Goal: Task Accomplishment & Management: Use online tool/utility

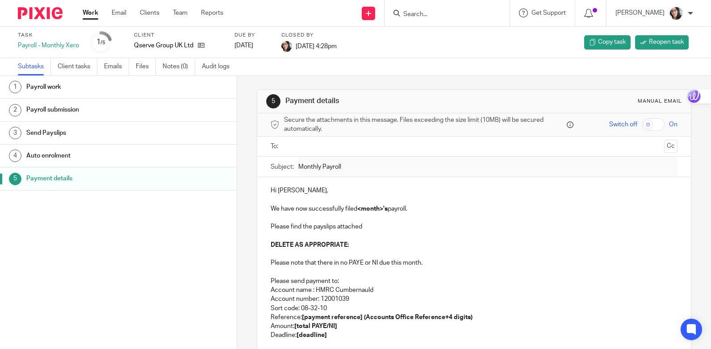
click at [92, 11] on link "Work" at bounding box center [91, 12] width 16 height 9
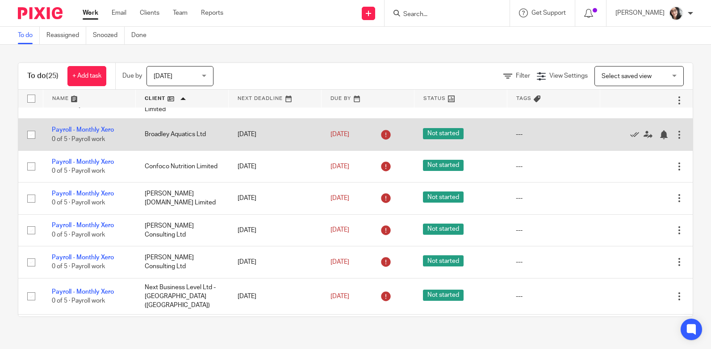
scroll to position [45, 0]
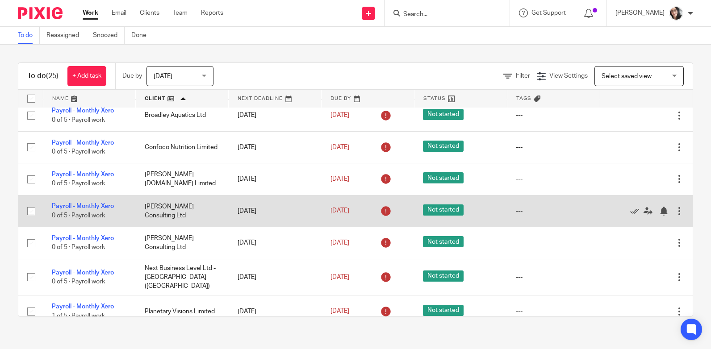
drag, startPoint x: 187, startPoint y: 203, endPoint x: 159, endPoint y: 202, distance: 28.2
click at [159, 202] on td "Graham James Consulting Ltd" at bounding box center [182, 211] width 93 height 32
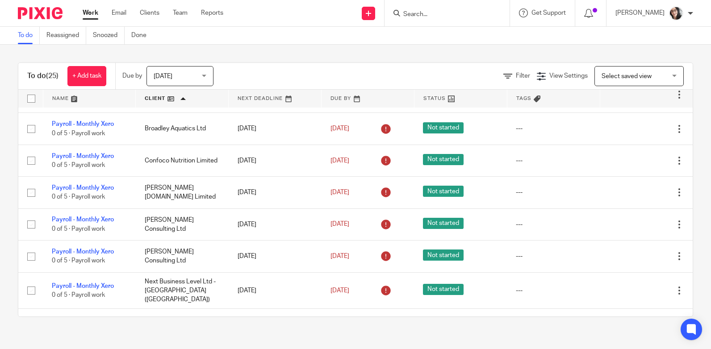
scroll to position [0, 0]
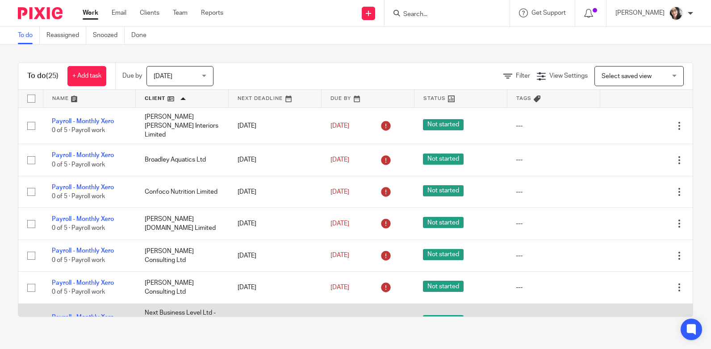
drag, startPoint x: 88, startPoint y: 310, endPoint x: 93, endPoint y: 311, distance: 5.0
click at [88, 315] on link "Payroll - Monthly Xero" at bounding box center [83, 318] width 62 height 6
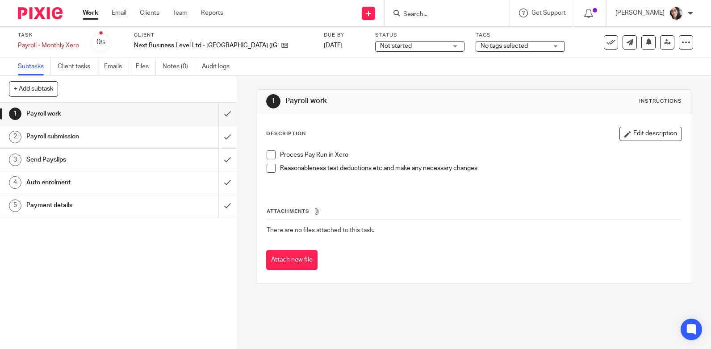
click at [61, 209] on h1 "Payment details" at bounding box center [87, 205] width 122 height 13
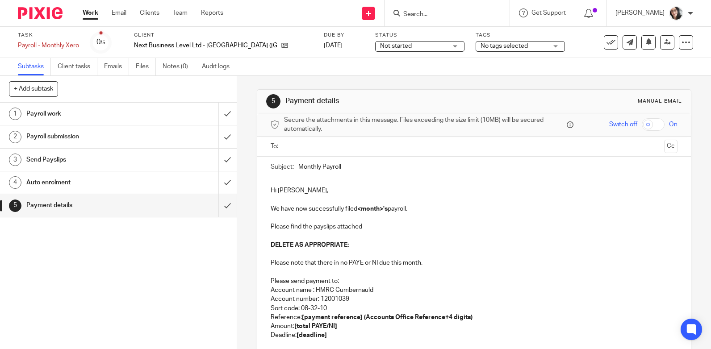
click at [305, 147] on input "text" at bounding box center [474, 147] width 374 height 10
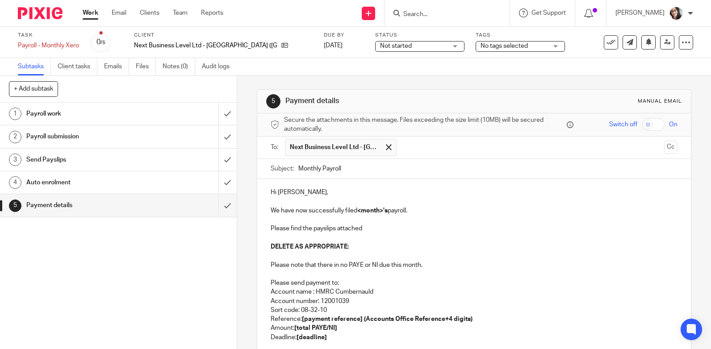
click at [359, 172] on input "Monthly Payroll" at bounding box center [488, 169] width 379 height 20
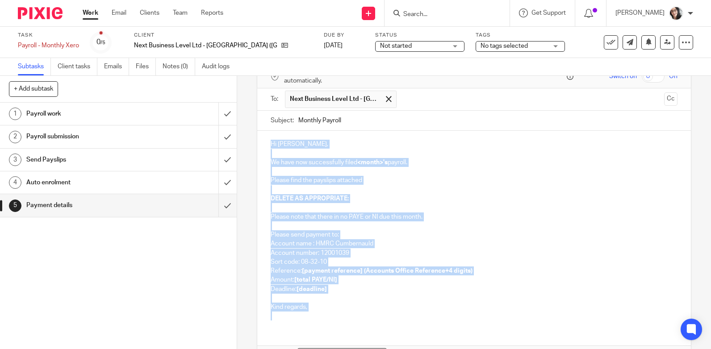
scroll to position [39, 0]
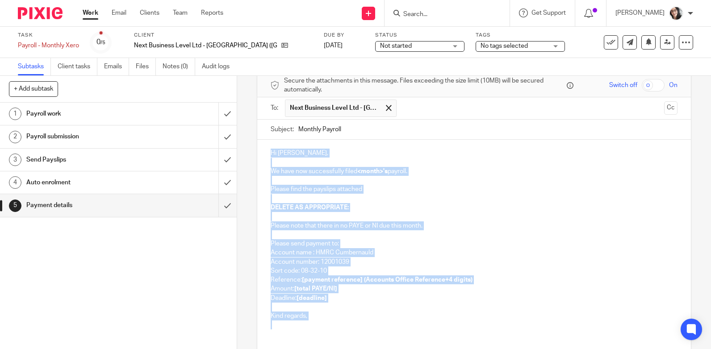
drag, startPoint x: 311, startPoint y: 257, endPoint x: 265, endPoint y: 83, distance: 179.9
click at [265, 83] on form "Secure the attachments in this message. Files exceeding the size limit (10MB) w…" at bounding box center [474, 238] width 434 height 329
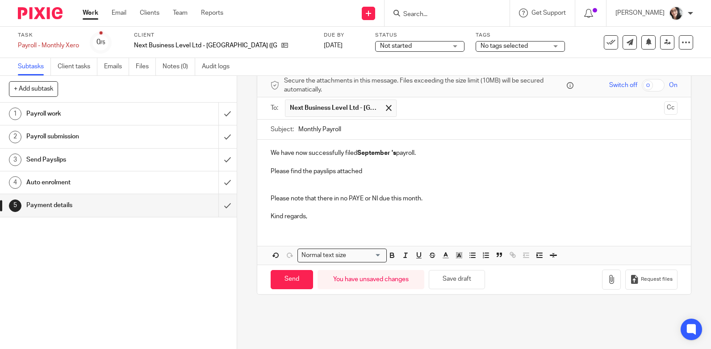
click at [433, 112] on input "text" at bounding box center [530, 108] width 259 height 17
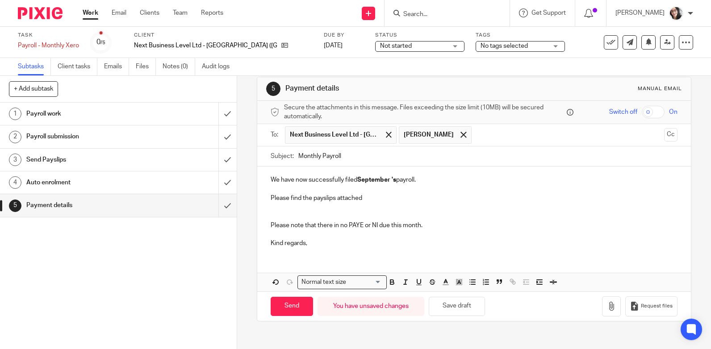
scroll to position [0, 0]
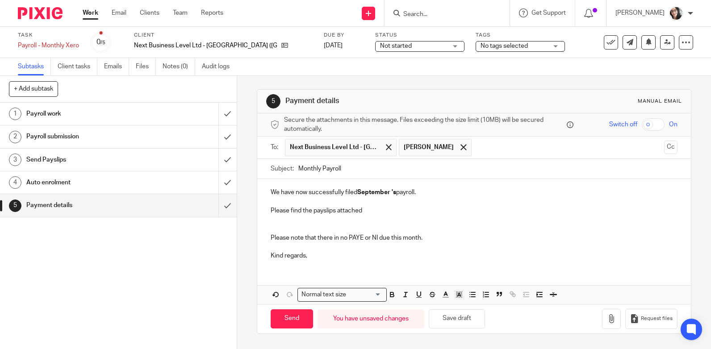
click at [271, 193] on p "We have now successfully filed September 's payroll." at bounding box center [474, 192] width 407 height 9
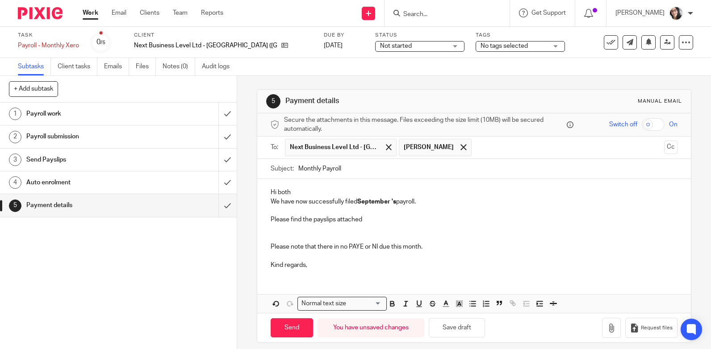
click at [372, 202] on strong "September" at bounding box center [374, 202] width 33 height 6
copy p "September"
click at [375, 174] on input "Monthly Payroll" at bounding box center [488, 169] width 379 height 20
paste input "September"
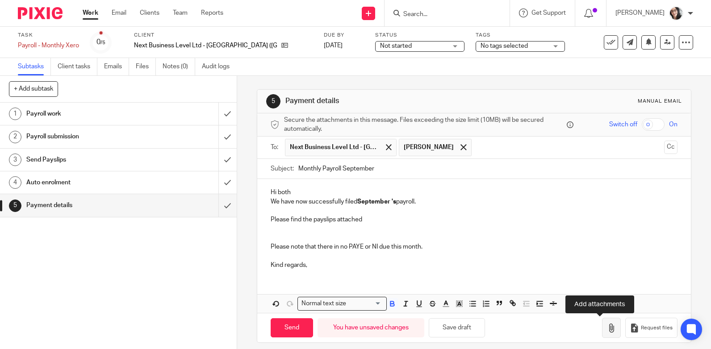
type input "Monthly Payroll September"
click at [607, 326] on icon "button" at bounding box center [611, 328] width 9 height 9
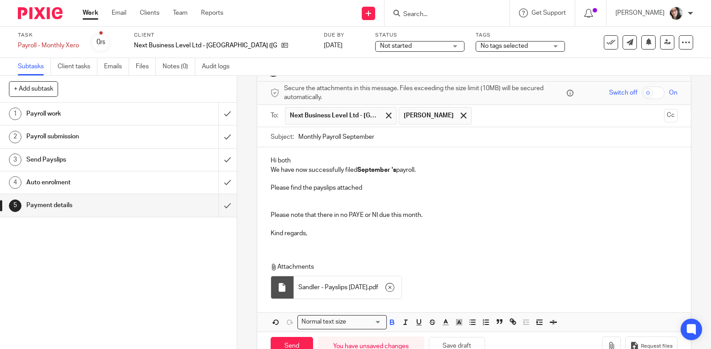
scroll to position [57, 0]
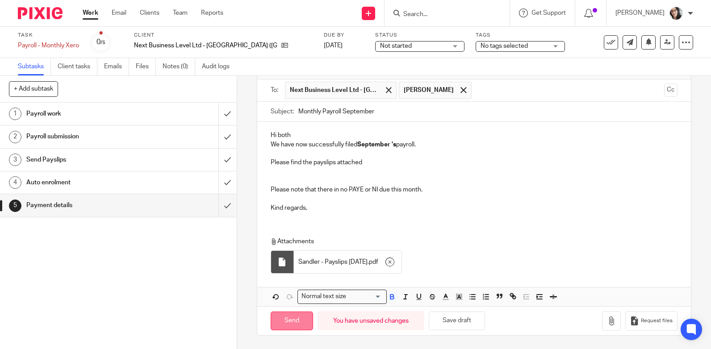
click at [287, 317] on input "Send" at bounding box center [292, 321] width 42 height 19
type input "Sent"
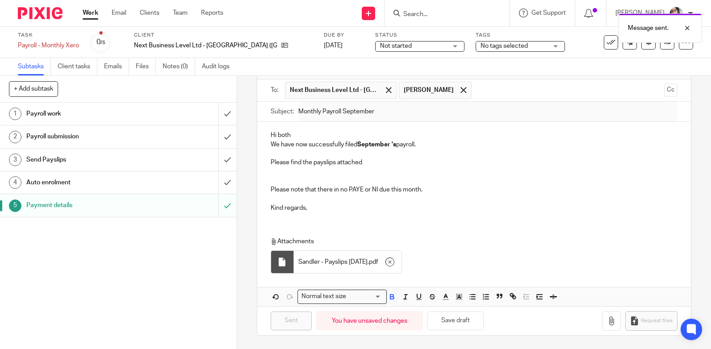
click at [600, 38] on div "Message sent." at bounding box center [529, 26] width 347 height 34
click at [606, 41] on div "Message sent." at bounding box center [529, 26] width 347 height 34
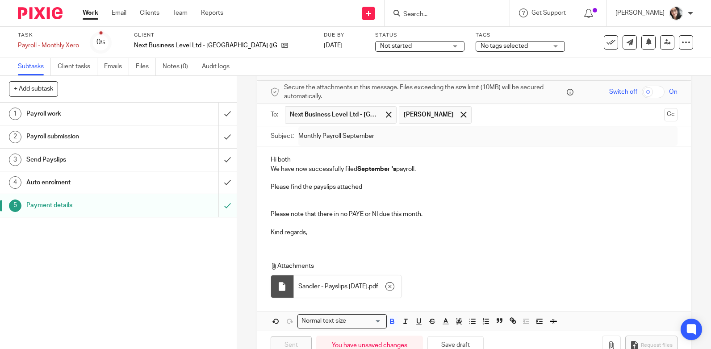
scroll to position [0, 0]
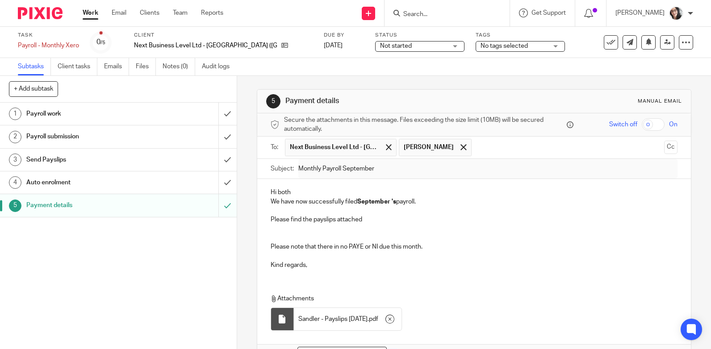
click at [87, 12] on link "Work" at bounding box center [91, 12] width 16 height 9
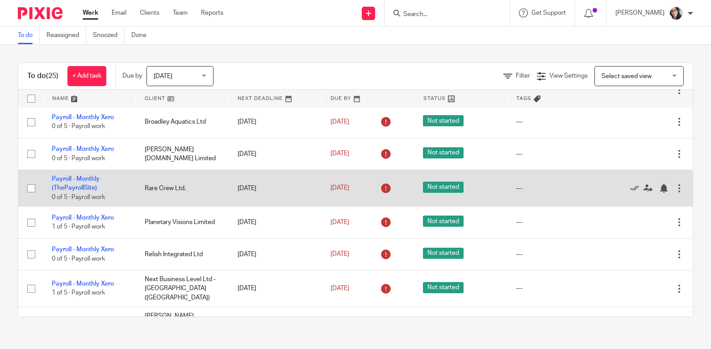
scroll to position [179, 0]
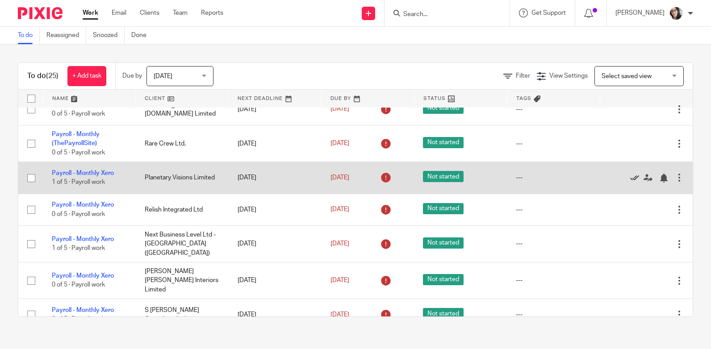
click at [631, 183] on icon at bounding box center [635, 178] width 9 height 9
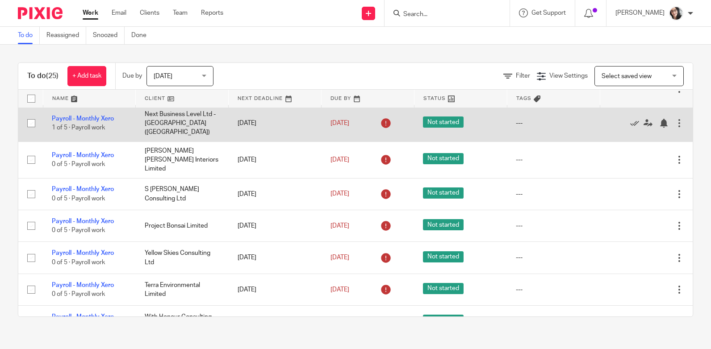
scroll to position [268, 0]
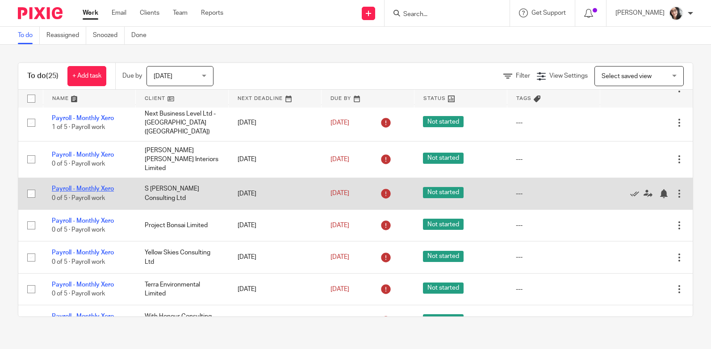
click at [112, 192] on link "Payroll - Monthly Xero" at bounding box center [83, 189] width 62 height 6
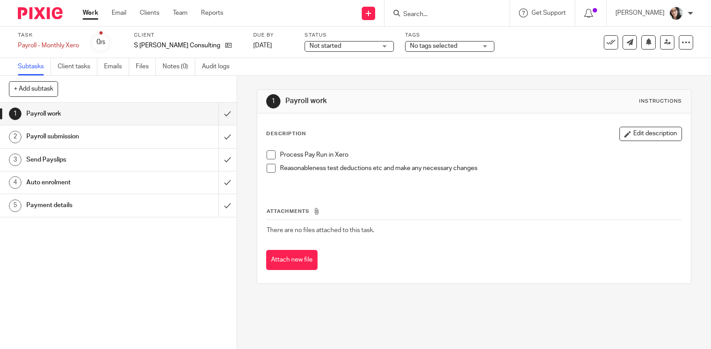
click at [73, 205] on h1 "Payment details" at bounding box center [87, 205] width 122 height 13
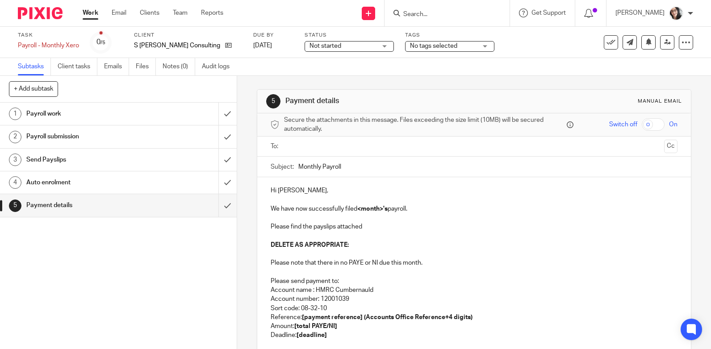
scroll to position [105, 0]
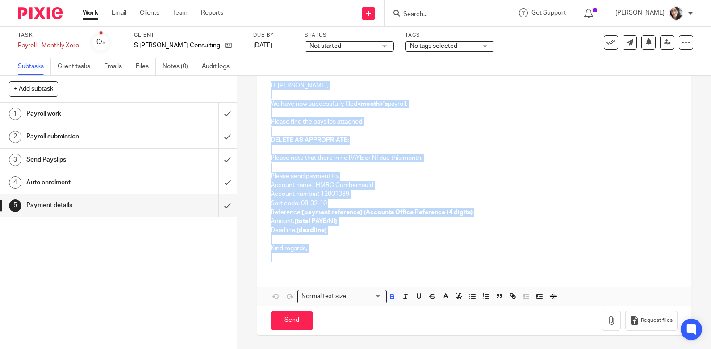
drag, startPoint x: 308, startPoint y: 254, endPoint x: 265, endPoint y: 87, distance: 173.0
click at [265, 87] on div "Hi Debbie, We have now successfully filed <month>'s payroll. Please find the pa…" at bounding box center [474, 170] width 434 height 197
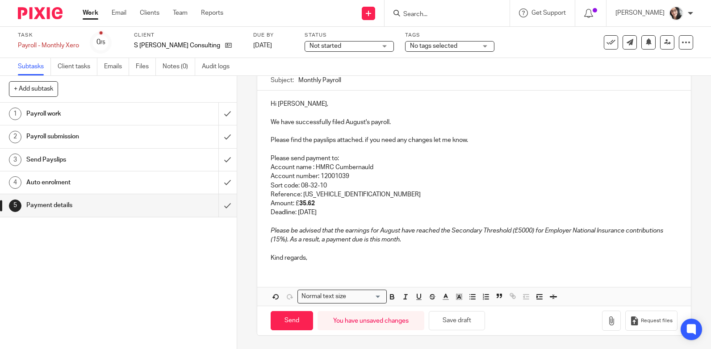
scroll to position [87, 0]
click at [363, 197] on p "Reference: 120PB030145302605" at bounding box center [474, 194] width 407 height 9
click at [329, 213] on p "Deadline: 21st September 2025" at bounding box center [474, 212] width 407 height 9
copy p "September"
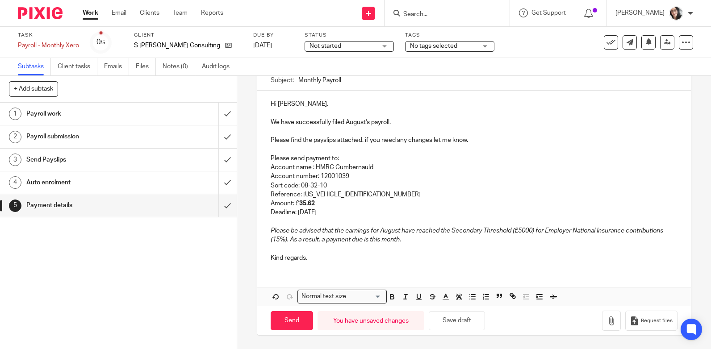
click at [355, 85] on input "Monthly Payroll" at bounding box center [488, 80] width 379 height 20
paste input "September"
type input "Monthly Payroll September"
click at [348, 121] on p "We have successfully filed August's payroll." at bounding box center [474, 122] width 407 height 9
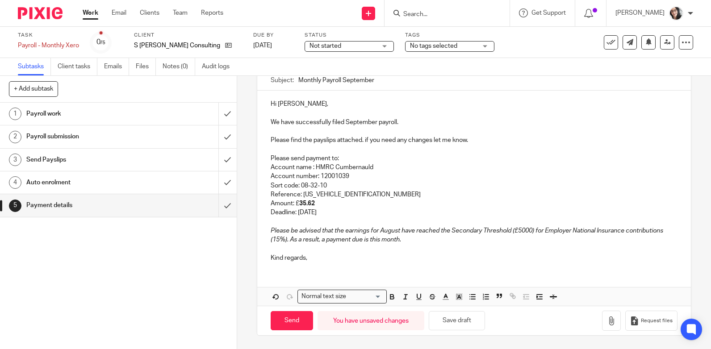
click at [470, 142] on p "Please find the payslips attached. if you need any changes let me know." at bounding box center [474, 140] width 407 height 9
click at [406, 242] on p "Please be advised that the earnings for August have reached the Secondary Thres…" at bounding box center [474, 236] width 407 height 18
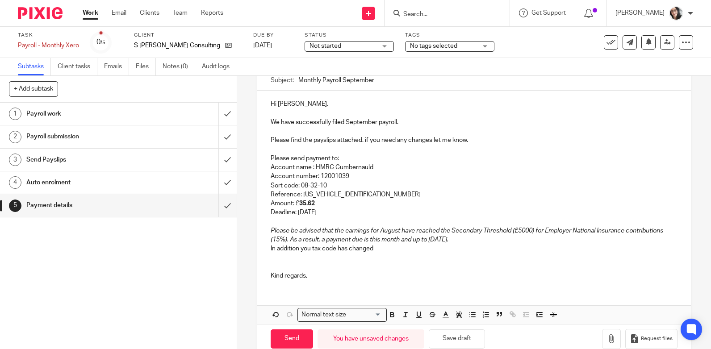
click at [379, 250] on p "In addition you tax code has changed" at bounding box center [474, 248] width 407 height 9
click at [304, 255] on p at bounding box center [474, 258] width 407 height 9
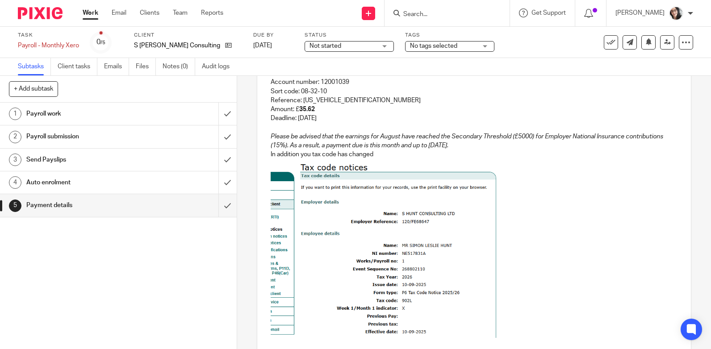
scroll to position [187, 0]
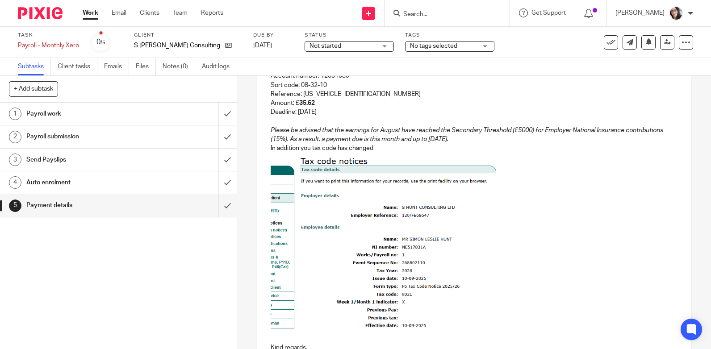
click at [374, 151] on p "In addition you tax code has changed" at bounding box center [474, 148] width 407 height 9
click at [404, 152] on p "In addition you tax code has changed as below." at bounding box center [474, 148] width 407 height 9
drag, startPoint x: 438, startPoint y: 149, endPoint x: 401, endPoint y: 149, distance: 36.6
click at [401, 149] on p "In addition you tax code has changed as below screenshot" at bounding box center [474, 148] width 407 height 9
click at [271, 148] on p "In addition you tax code has changed as below notofication" at bounding box center [474, 148] width 407 height 9
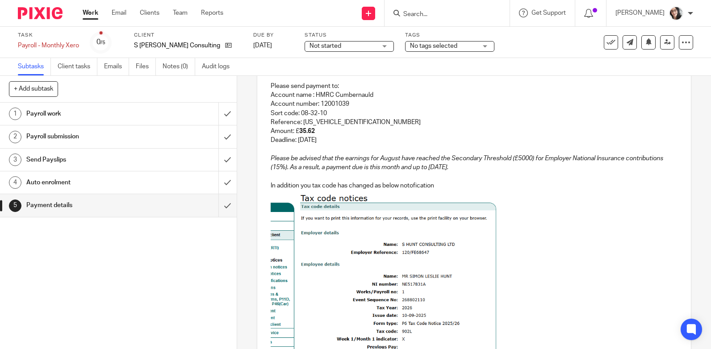
scroll to position [98, 0]
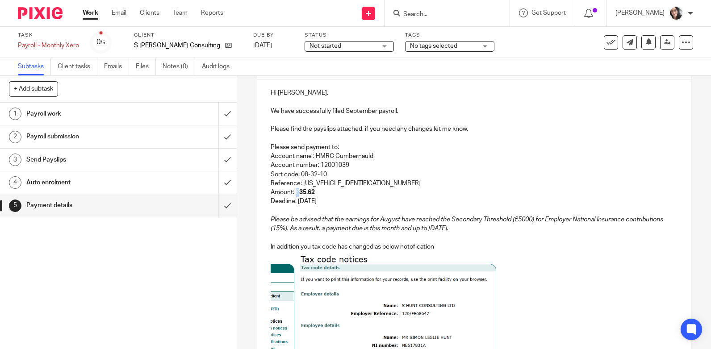
click at [298, 194] on p "Amount: £ 35.62" at bounding box center [474, 192] width 407 height 9
click at [387, 188] on p "Reference: 120PB030145302606" at bounding box center [474, 183] width 407 height 9
drag, startPoint x: 417, startPoint y: 238, endPoint x: 417, endPoint y: 243, distance: 4.9
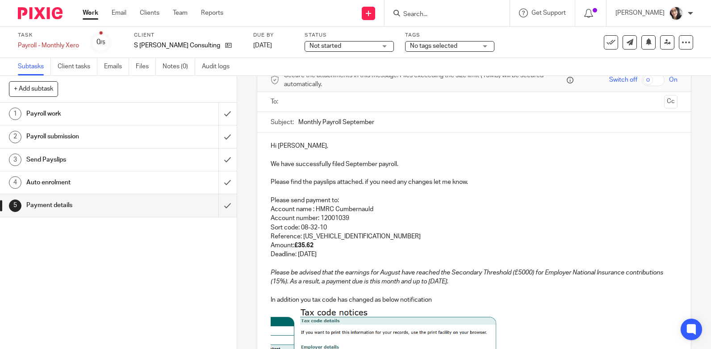
scroll to position [0, 0]
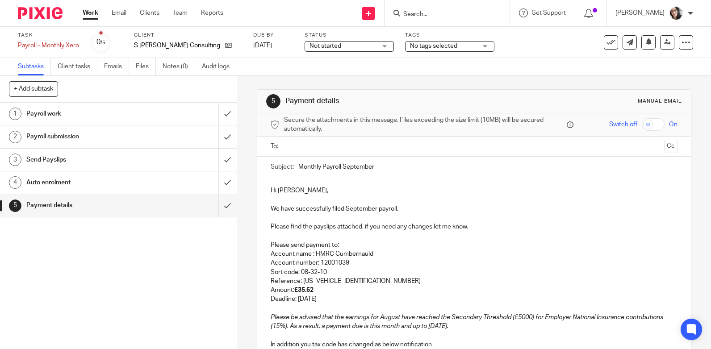
click at [339, 144] on input "text" at bounding box center [474, 147] width 374 height 10
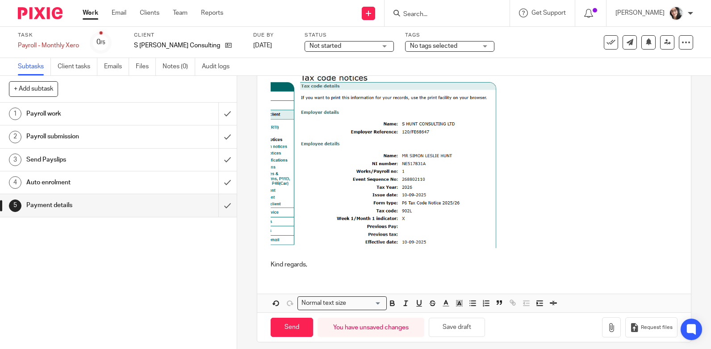
scroll to position [288, 0]
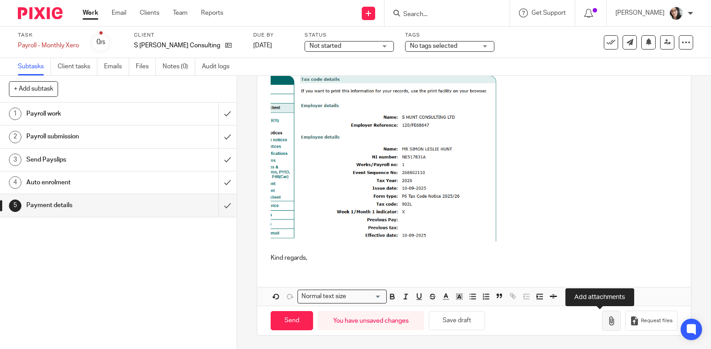
click at [607, 325] on icon "button" at bounding box center [611, 321] width 9 height 9
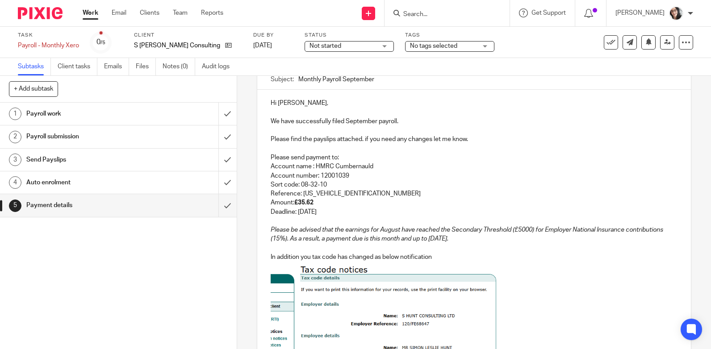
scroll to position [339, 0]
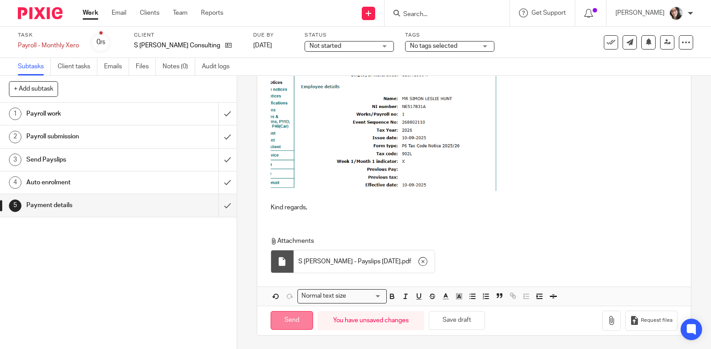
click at [282, 319] on input "Send" at bounding box center [292, 320] width 42 height 19
type input "Sent"
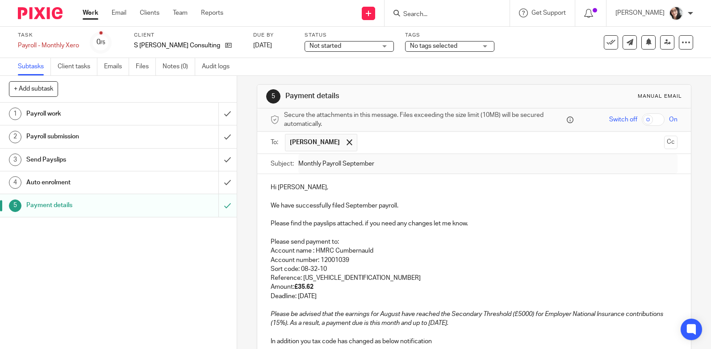
scroll to position [0, 0]
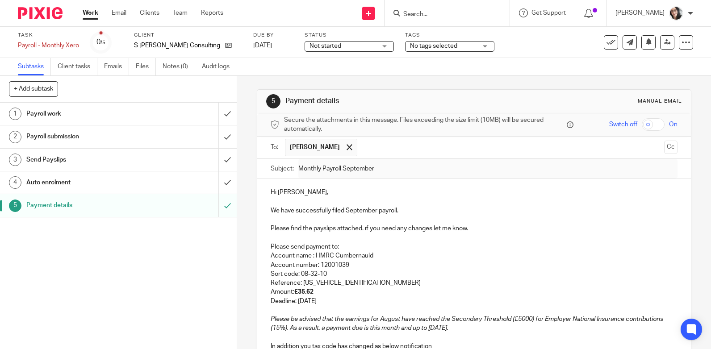
click at [420, 271] on p "Sort code: 08-32-10" at bounding box center [474, 274] width 407 height 9
click at [377, 156] on input "text" at bounding box center [511, 147] width 299 height 17
click at [610, 41] on button at bounding box center [611, 42] width 14 height 14
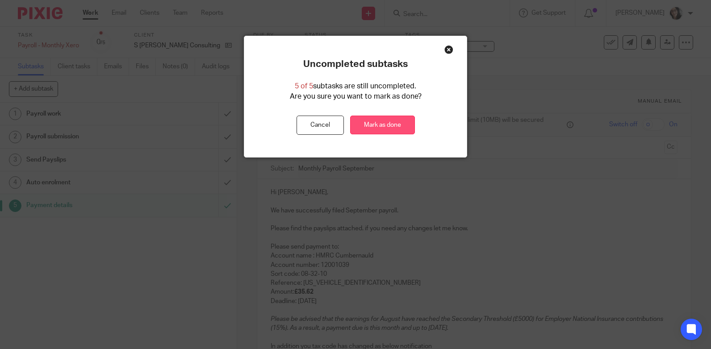
click at [400, 124] on link "Mark as done" at bounding box center [382, 125] width 65 height 19
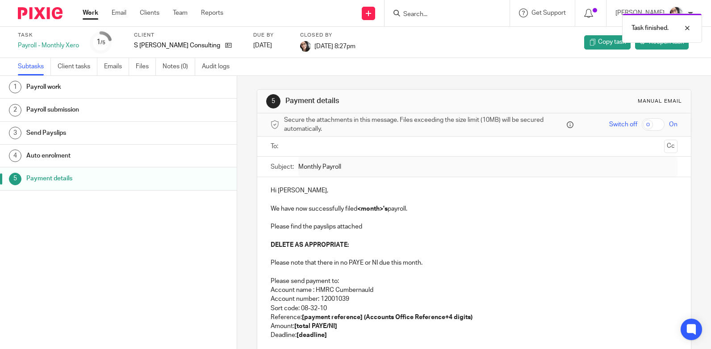
click at [86, 13] on link "Work" at bounding box center [91, 12] width 16 height 9
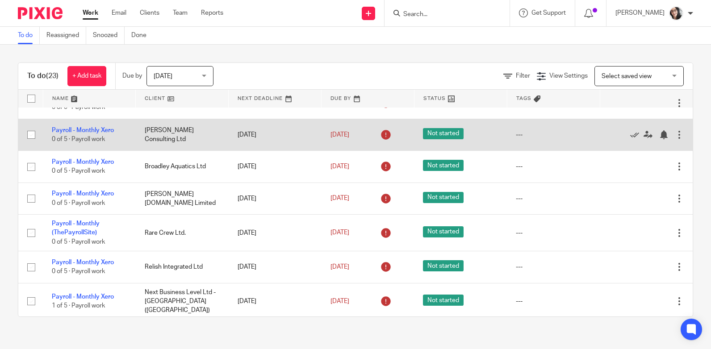
scroll to position [134, 0]
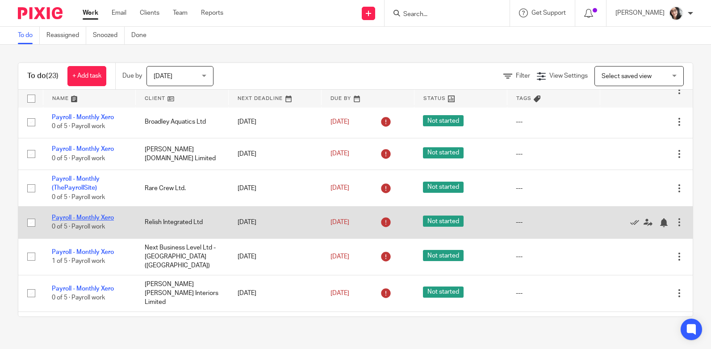
click at [97, 221] on link "Payroll - Monthly Xero" at bounding box center [83, 218] width 62 height 6
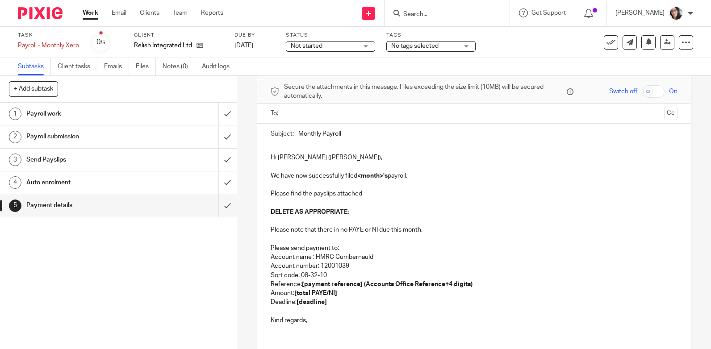
scroll to position [89, 0]
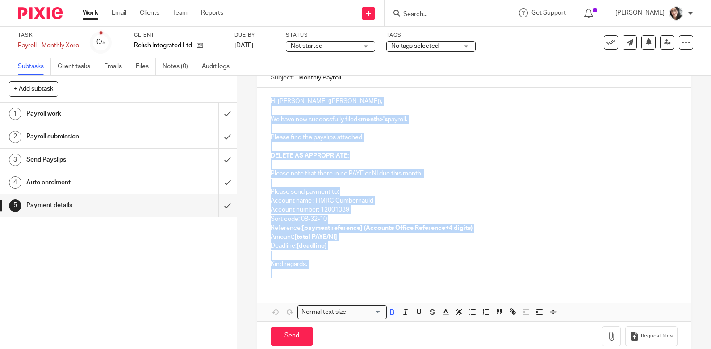
drag, startPoint x: 297, startPoint y: 273, endPoint x: 262, endPoint y: 106, distance: 171.3
click at [262, 106] on div "Hi [PERSON_NAME] ([PERSON_NAME]), We have now successfully filed <month>'s payr…" at bounding box center [474, 186] width 434 height 197
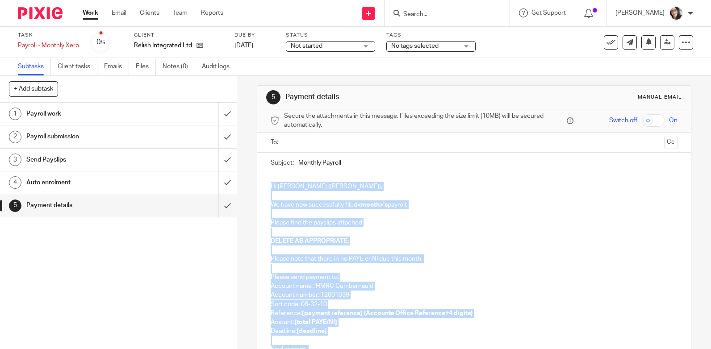
scroll to position [0, 0]
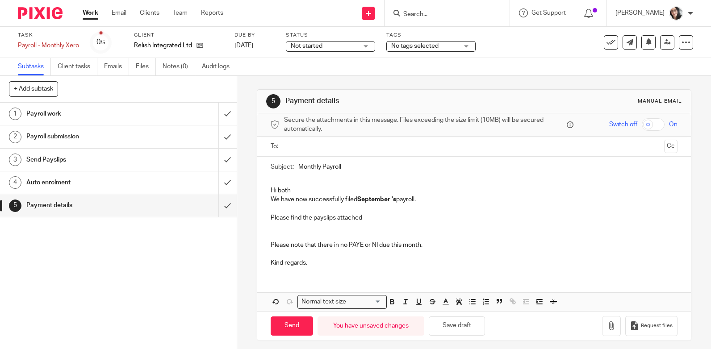
click at [290, 189] on p "Hi both" at bounding box center [474, 190] width 407 height 9
click at [308, 143] on input "text" at bounding box center [474, 147] width 374 height 10
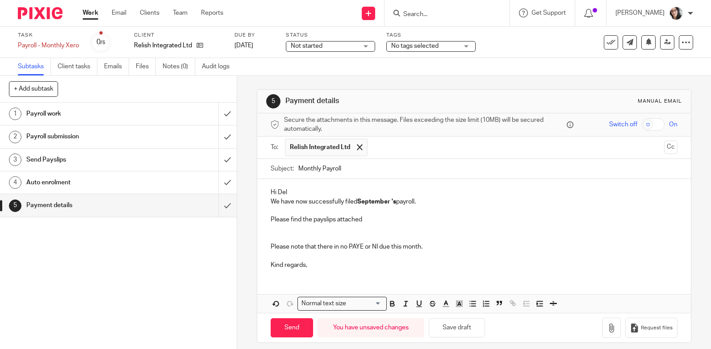
click at [374, 204] on strong "September" at bounding box center [374, 202] width 33 height 6
copy p "September"
click at [387, 177] on input "Monthly Payroll" at bounding box center [488, 169] width 379 height 20
paste input "September"
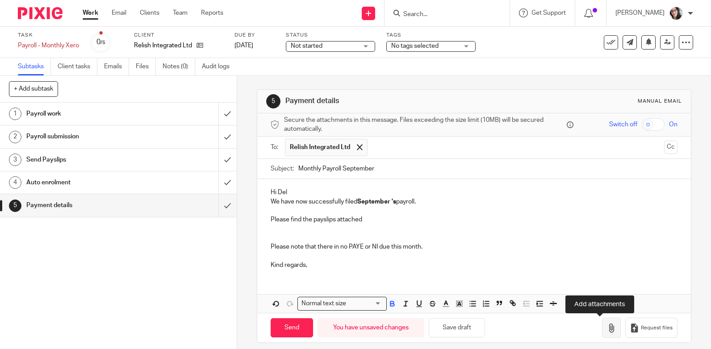
type input "Monthly Payroll September"
click at [607, 332] on icon "button" at bounding box center [611, 328] width 9 height 9
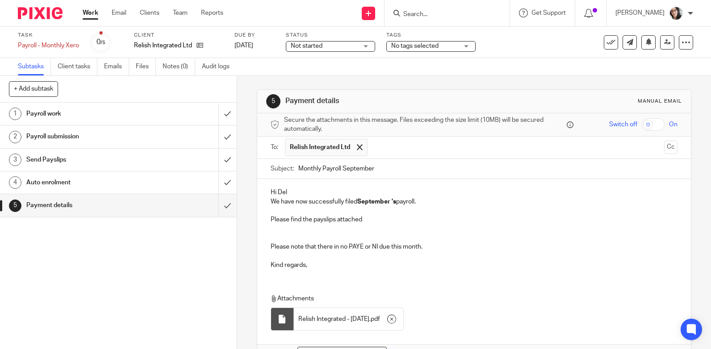
scroll to position [45, 0]
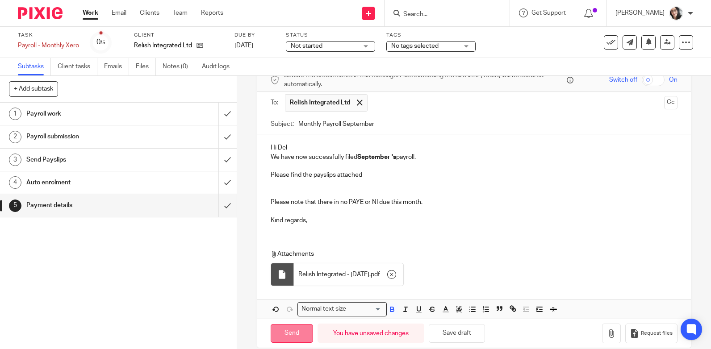
click at [289, 335] on input "Send" at bounding box center [292, 333] width 42 height 19
type input "Sent"
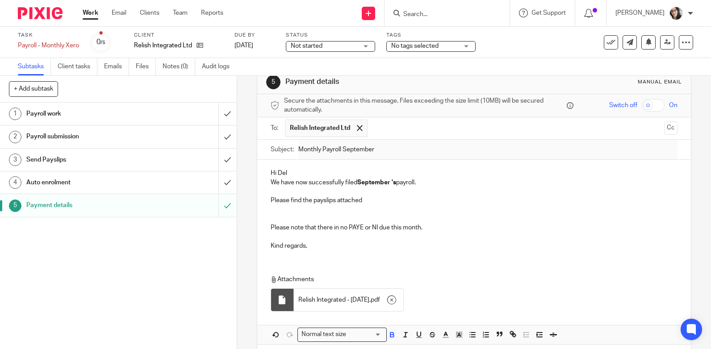
scroll to position [0, 0]
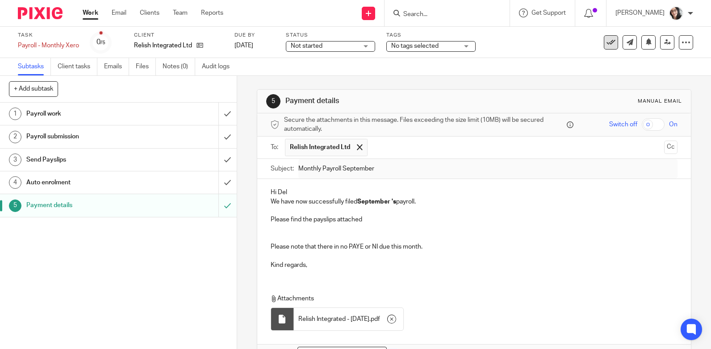
click at [607, 46] on icon at bounding box center [611, 42] width 9 height 9
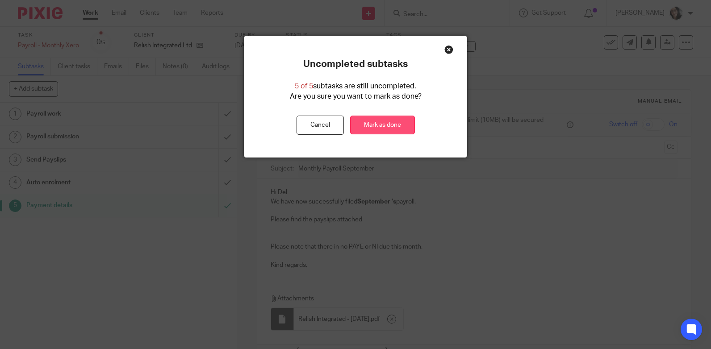
click at [370, 131] on link "Mark as done" at bounding box center [382, 125] width 65 height 19
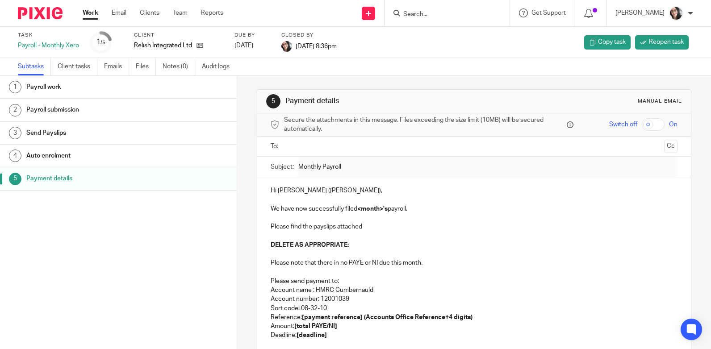
click at [93, 13] on link "Work" at bounding box center [91, 12] width 16 height 9
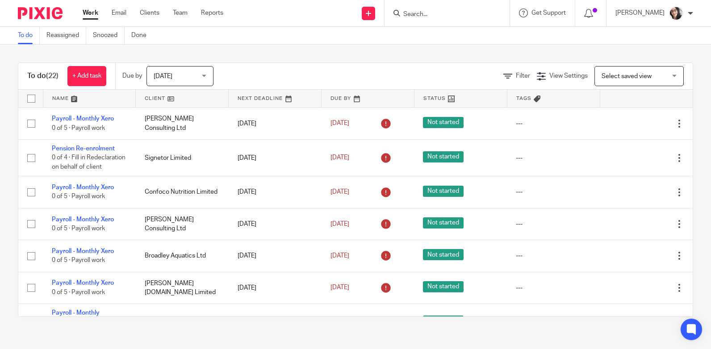
click at [145, 97] on link at bounding box center [182, 99] width 93 height 18
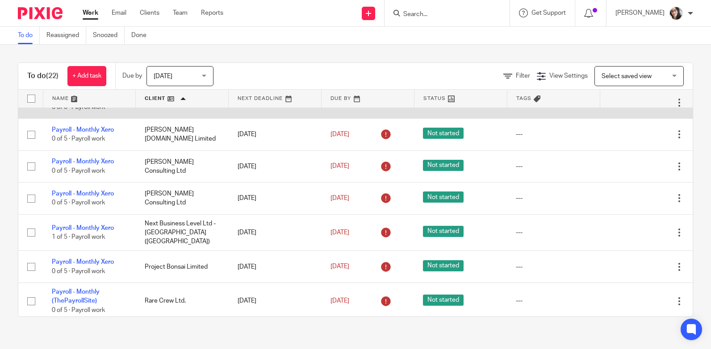
scroll to position [134, 0]
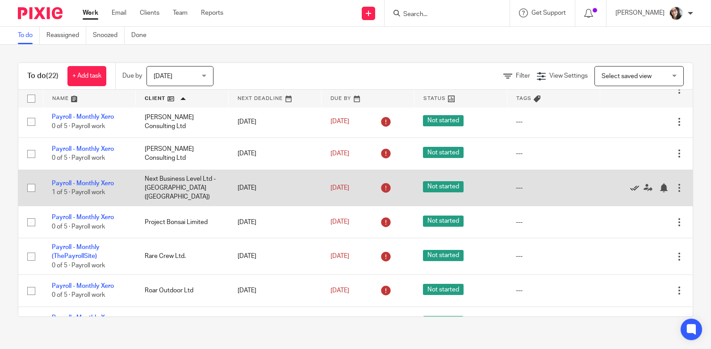
click at [631, 184] on icon at bounding box center [635, 188] width 9 height 9
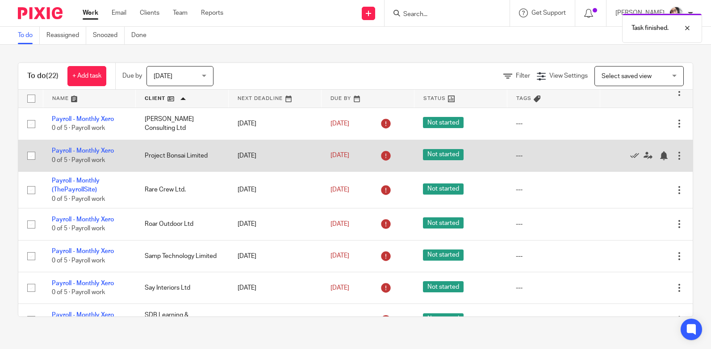
scroll to position [179, 0]
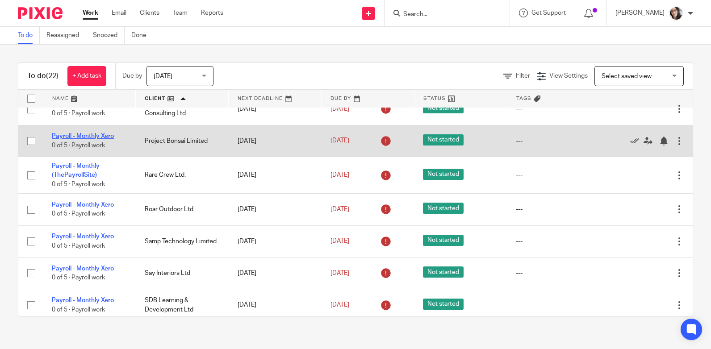
click at [93, 133] on link "Payroll - Monthly Xero" at bounding box center [83, 136] width 62 height 6
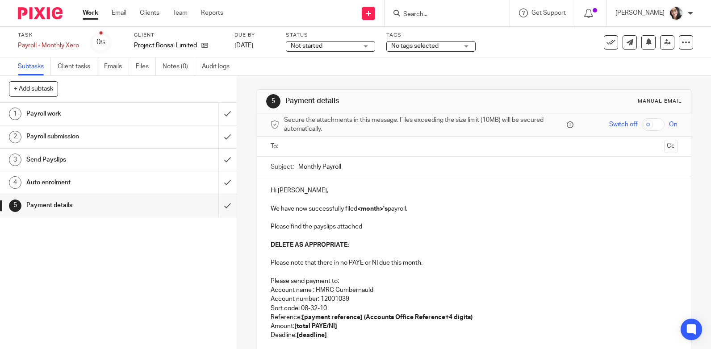
click at [271, 190] on p "Hi James," at bounding box center [474, 190] width 407 height 9
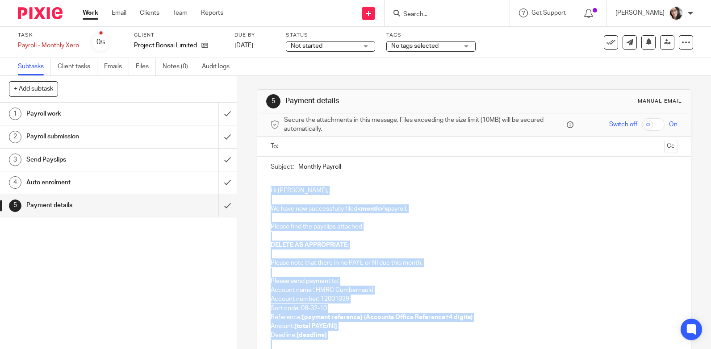
scroll to position [105, 0]
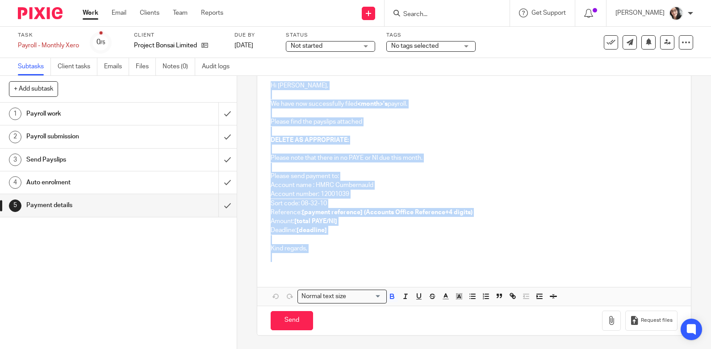
drag, startPoint x: 268, startPoint y: 191, endPoint x: 357, endPoint y: 275, distance: 122.3
click at [357, 275] on div "Hi James, We have now successfully filed <month>'s payroll. Please find the pay…" at bounding box center [474, 189] width 434 height 234
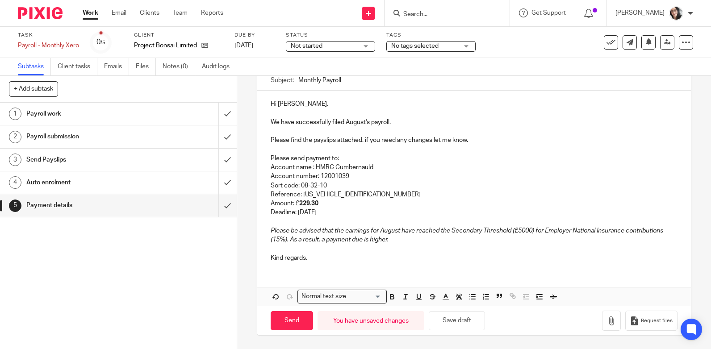
scroll to position [87, 0]
click at [317, 204] on p "Amount: £ 229.30" at bounding box center [474, 203] width 407 height 9
click at [321, 215] on p "Deadline: 21st September 2025" at bounding box center [474, 212] width 407 height 9
copy p "September"
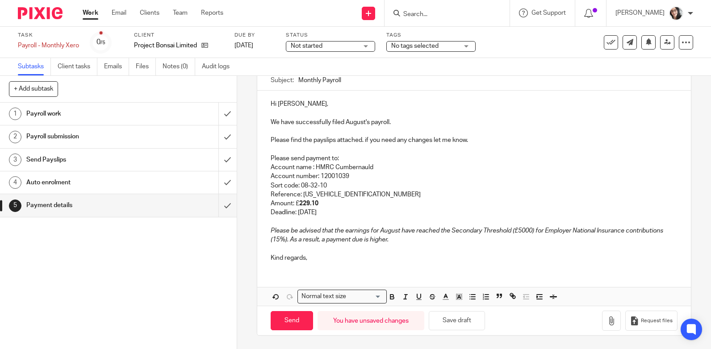
click at [349, 84] on input "Monthly Payroll" at bounding box center [488, 80] width 379 height 20
paste input "September"
type input "Monthly Payroll September"
click at [356, 122] on p "We have successfully filed August's payroll." at bounding box center [474, 122] width 407 height 9
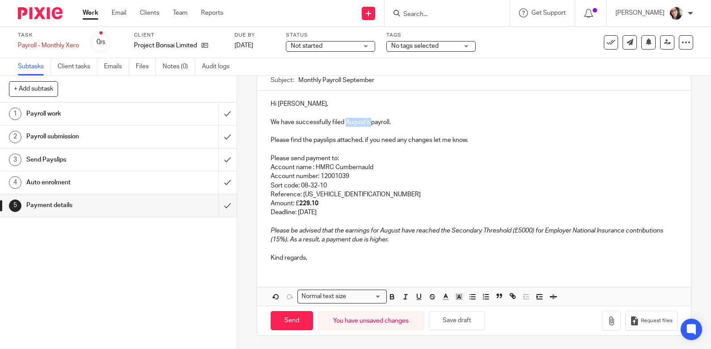
click at [356, 122] on p "We have successfully filed August's payroll." at bounding box center [474, 122] width 407 height 9
drag, startPoint x: 362, startPoint y: 123, endPoint x: 344, endPoint y: 122, distance: 18.3
click at [344, 122] on p "We have successfully filed August's payroll." at bounding box center [474, 122] width 407 height 9
click at [362, 196] on p "Reference: 120PK033227492605" at bounding box center [474, 194] width 407 height 9
click at [298, 206] on p "Amount: £ 229.10" at bounding box center [474, 203] width 407 height 9
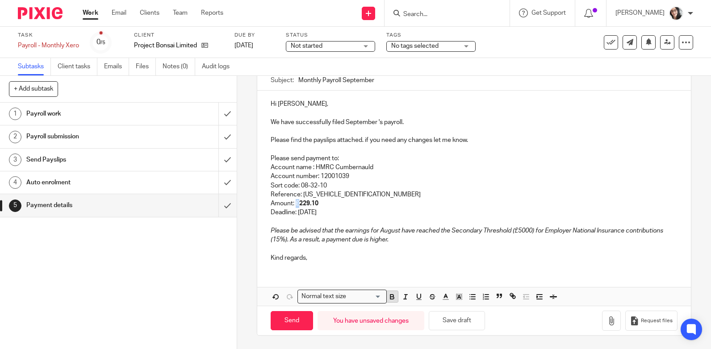
click at [391, 297] on icon "button" at bounding box center [393, 298] width 4 height 2
click at [374, 205] on p "Amount: £229.10" at bounding box center [474, 203] width 407 height 9
click at [329, 212] on p "Deadline: 21st September 2025" at bounding box center [474, 212] width 407 height 9
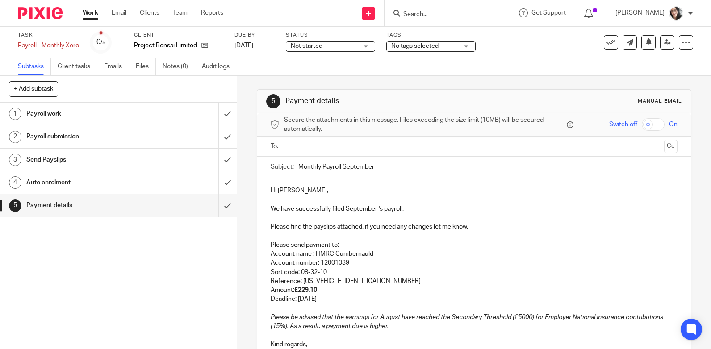
click at [332, 147] on input "text" at bounding box center [474, 147] width 374 height 10
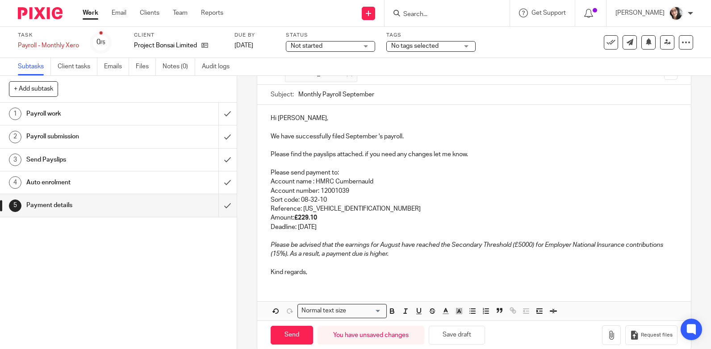
scroll to position [88, 0]
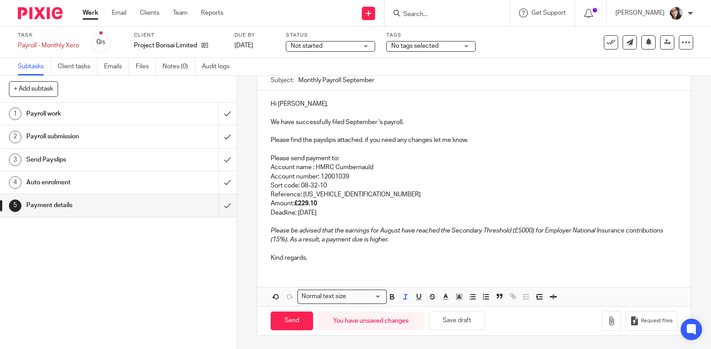
click at [388, 241] on p "Please be advised that the earnings for August have reached the Secondary Thres…" at bounding box center [474, 236] width 407 height 18
drag, startPoint x: 391, startPoint y: 245, endPoint x: 289, endPoint y: 242, distance: 101.5
click at [289, 242] on div "Hi James, We have successfully filed September 's payroll. Please find the pays…" at bounding box center [474, 180] width 434 height 179
click at [607, 318] on icon "button" at bounding box center [611, 321] width 9 height 9
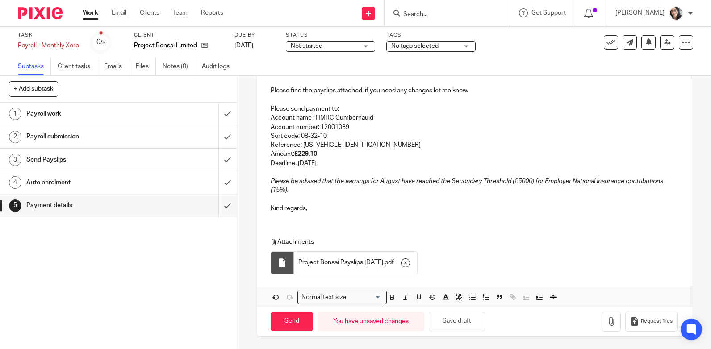
scroll to position [139, 0]
click at [282, 317] on input "Send" at bounding box center [292, 320] width 42 height 19
type input "Sent"
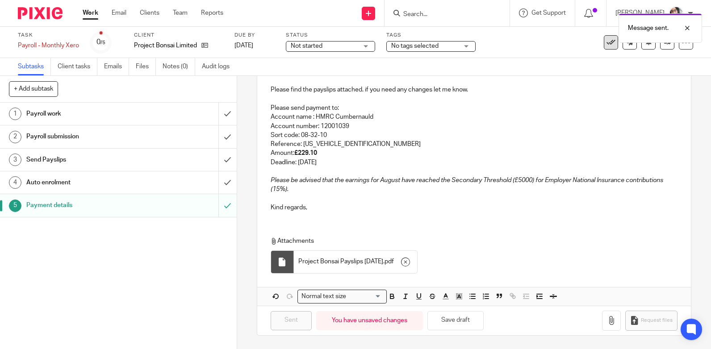
click at [606, 41] on div "Message sent." at bounding box center [529, 26] width 347 height 34
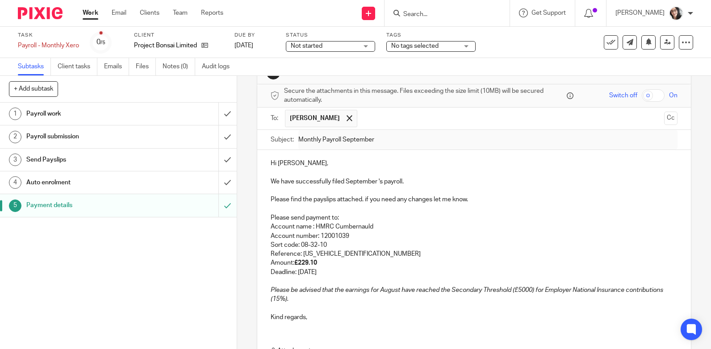
scroll to position [5, 0]
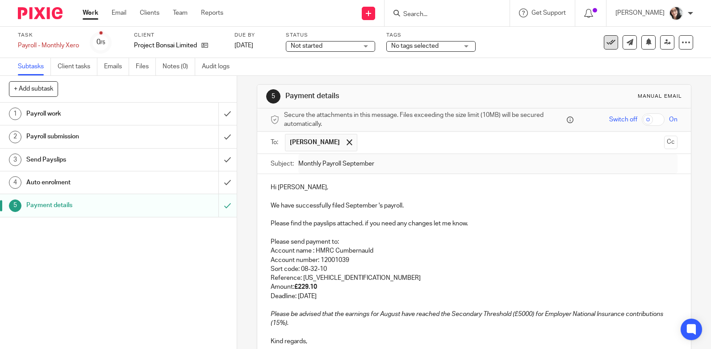
click at [607, 46] on icon at bounding box center [611, 42] width 9 height 9
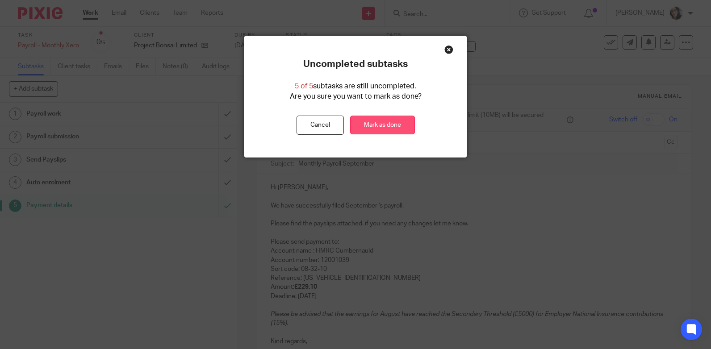
click at [391, 120] on link "Mark as done" at bounding box center [382, 125] width 65 height 19
